Goal: Task Accomplishment & Management: Use online tool/utility

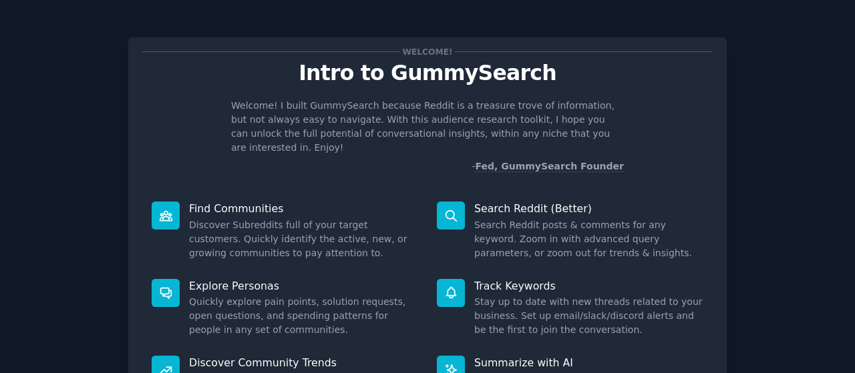
scroll to position [134, 0]
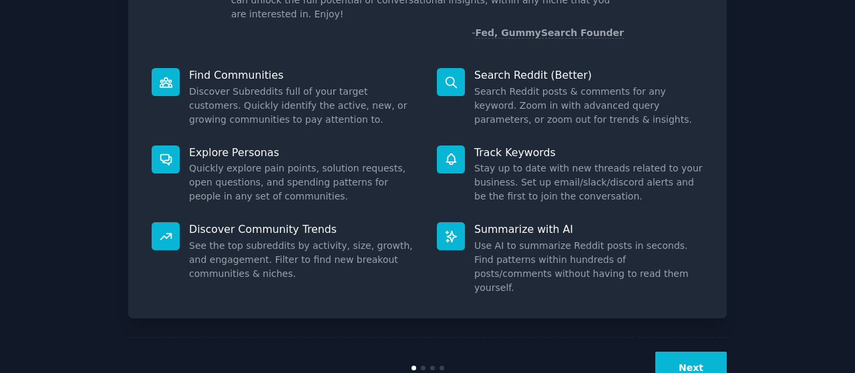
click at [681, 352] on button "Next" at bounding box center [690, 368] width 71 height 33
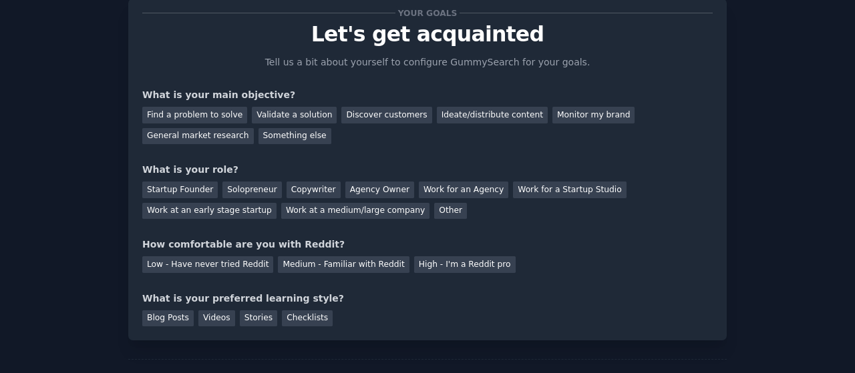
scroll to position [67, 0]
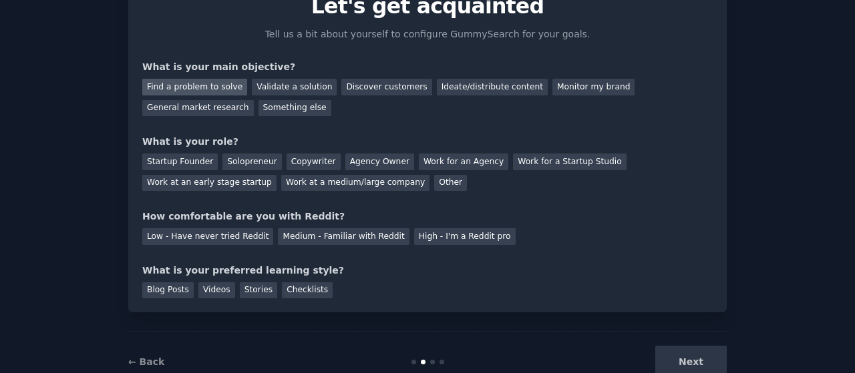
click at [215, 85] on div "Find a problem to solve" at bounding box center [194, 87] width 105 height 17
click at [341, 86] on div "Discover customers" at bounding box center [386, 87] width 90 height 17
click at [224, 86] on div "Find a problem to solve" at bounding box center [194, 87] width 105 height 17
click at [186, 161] on div "Startup Founder" at bounding box center [179, 162] width 75 height 17
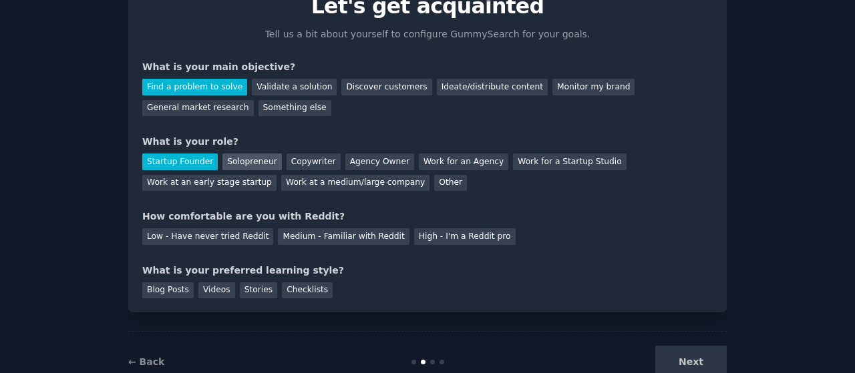
click at [249, 161] on div "Solopreneur" at bounding box center [251, 162] width 59 height 17
click at [188, 160] on div "Startup Founder" at bounding box center [179, 162] width 75 height 17
click at [292, 237] on div "Medium - Familiar with Reddit" at bounding box center [343, 236] width 131 height 17
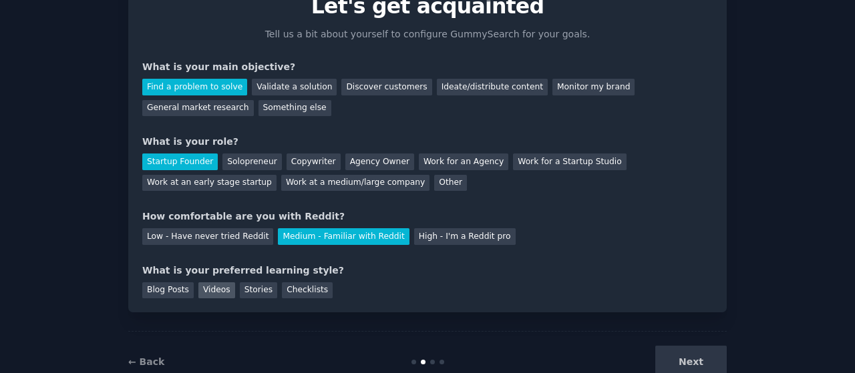
click at [212, 288] on div "Videos" at bounding box center [216, 291] width 37 height 17
click at [678, 356] on button "Next" at bounding box center [690, 362] width 71 height 33
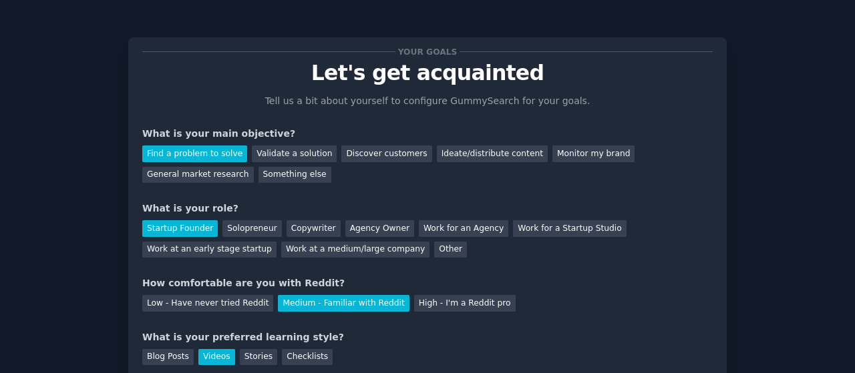
scroll to position [104, 0]
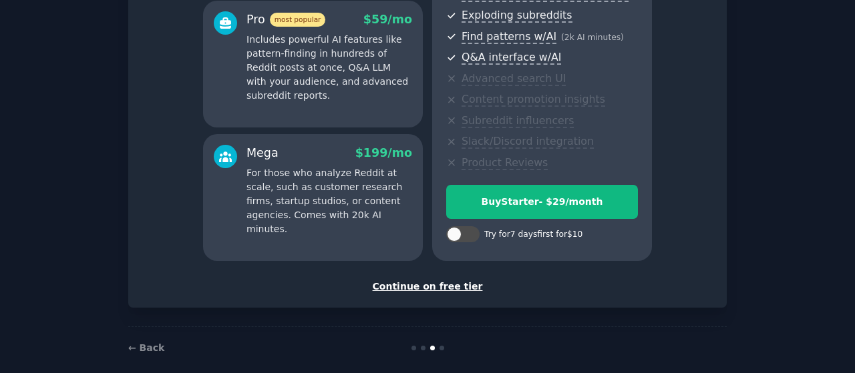
scroll to position [266, 0]
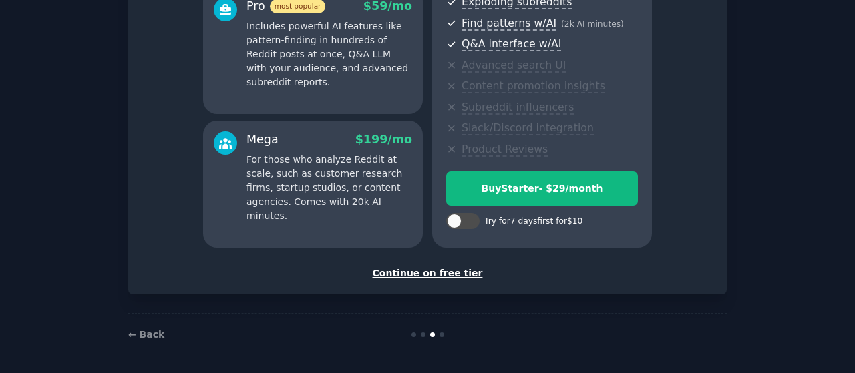
click at [443, 273] on div "Continue on free tier" at bounding box center [427, 274] width 571 height 14
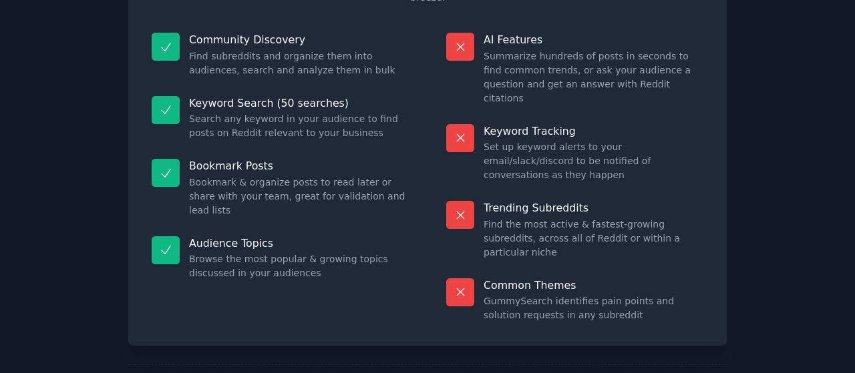
scroll to position [146, 0]
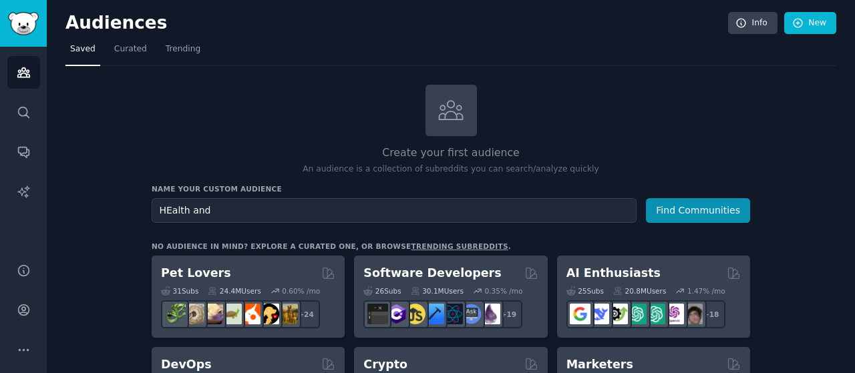
click at [169, 210] on input "HEalth and" at bounding box center [394, 210] width 485 height 25
click at [234, 208] on input "Health and" at bounding box center [394, 210] width 485 height 25
type input "Health and Wellness Enthusiasts"
click at [674, 212] on button "Find Communities" at bounding box center [698, 210] width 104 height 25
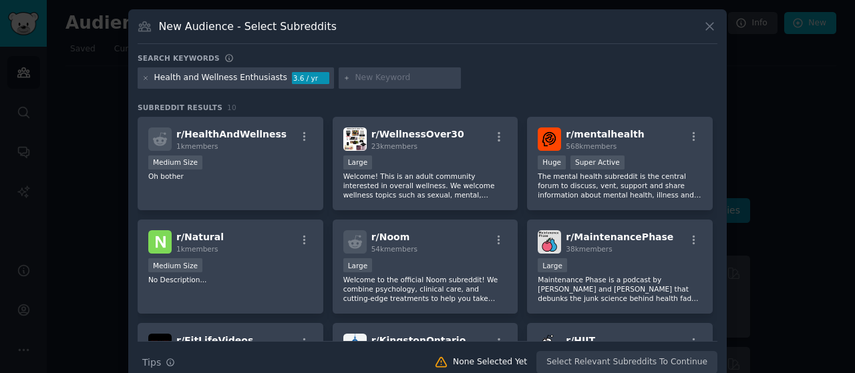
click at [359, 79] on input "text" at bounding box center [406, 78] width 102 height 12
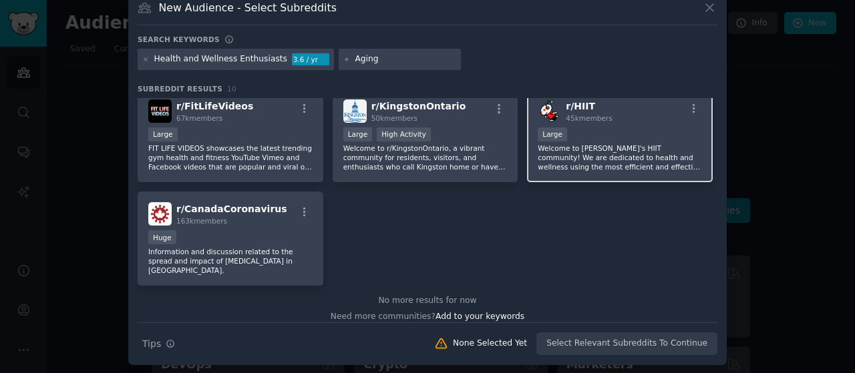
scroll to position [216, 0]
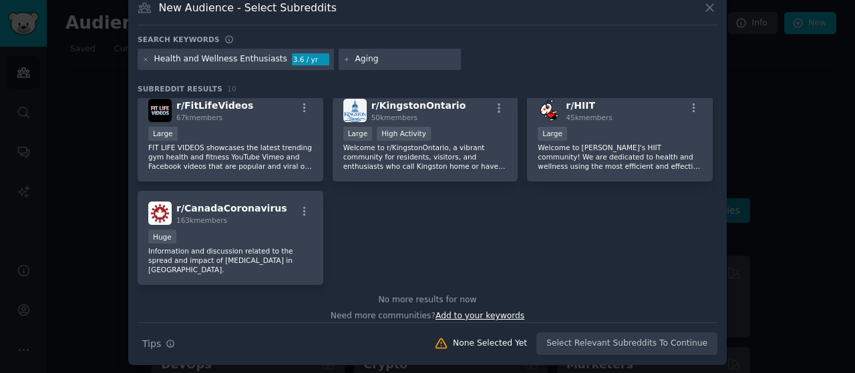
type input "Aging"
click at [470, 311] on span "Add to your keywords" at bounding box center [480, 315] width 89 height 9
click at [474, 311] on span "Add to your keywords" at bounding box center [480, 315] width 89 height 9
